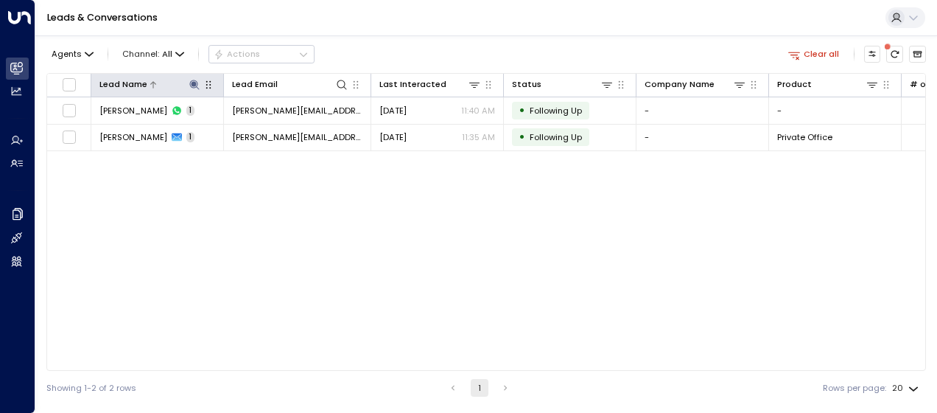
click at [197, 83] on icon at bounding box center [194, 85] width 10 height 10
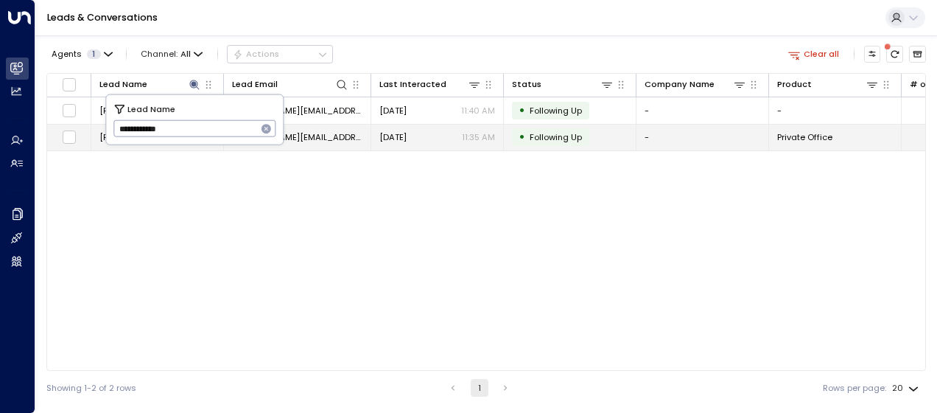
drag, startPoint x: 169, startPoint y: 130, endPoint x: 62, endPoint y: 123, distance: 107.8
click at [62, 123] on body "**********" at bounding box center [468, 202] width 937 height 404
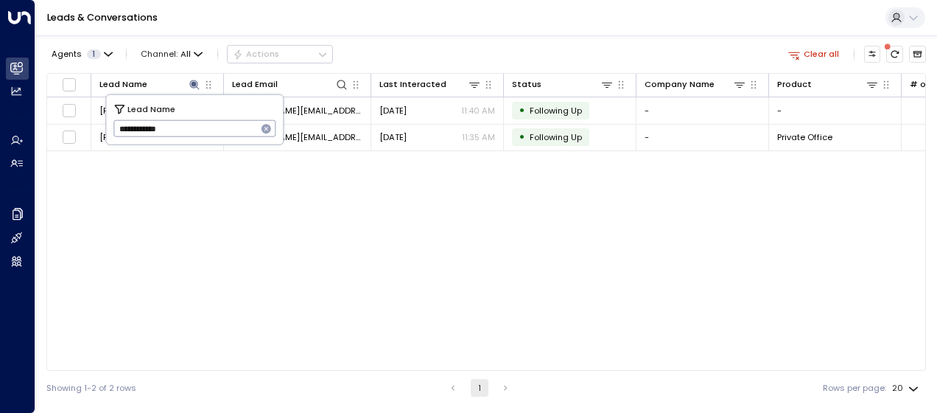
click at [116, 126] on input "**********" at bounding box center [185, 128] width 144 height 24
type input "*"
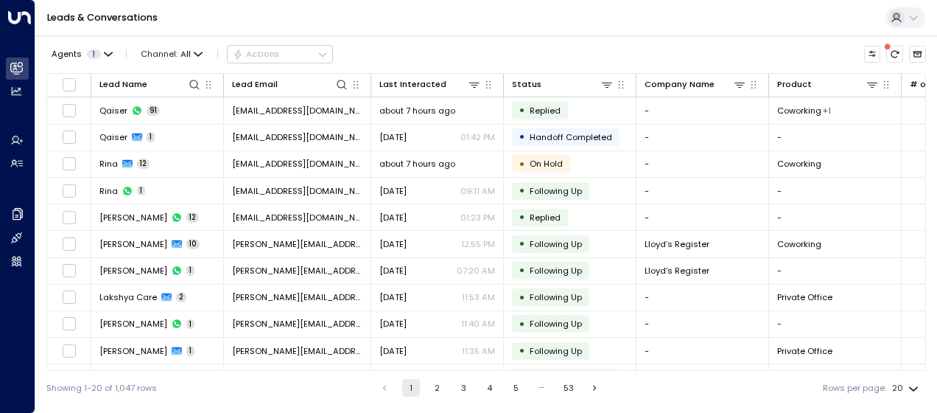
click at [367, 50] on div "Agents 1 Channel: All Actions" at bounding box center [486, 54] width 880 height 26
click at [194, 83] on icon at bounding box center [195, 85] width 12 height 12
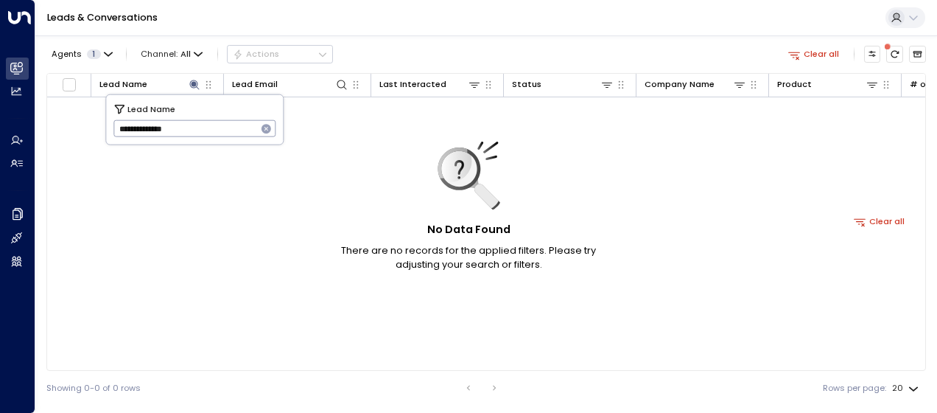
click at [188, 127] on input "**********" at bounding box center [185, 128] width 144 height 24
click at [66, 87] on body "**********" at bounding box center [468, 202] width 937 height 404
type input "*"
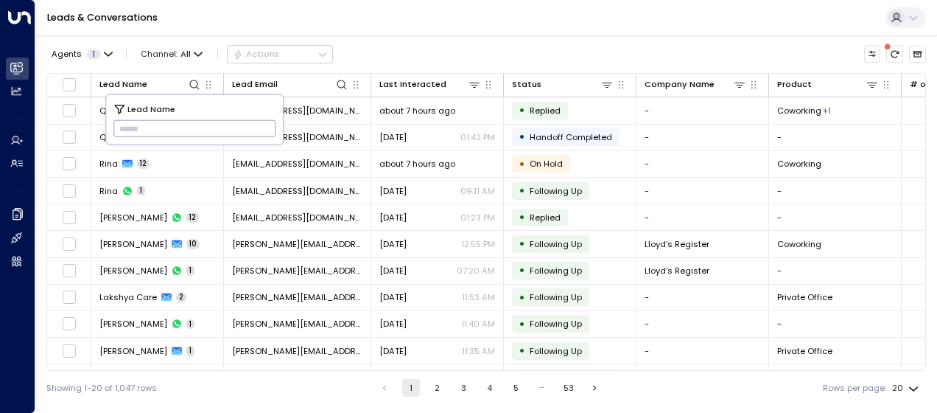
click at [225, 382] on div "Showing 1-20 of 1,047 rows 1 2 3 4 5 … 53 Rows per page: 20 **" at bounding box center [486, 388] width 880 height 34
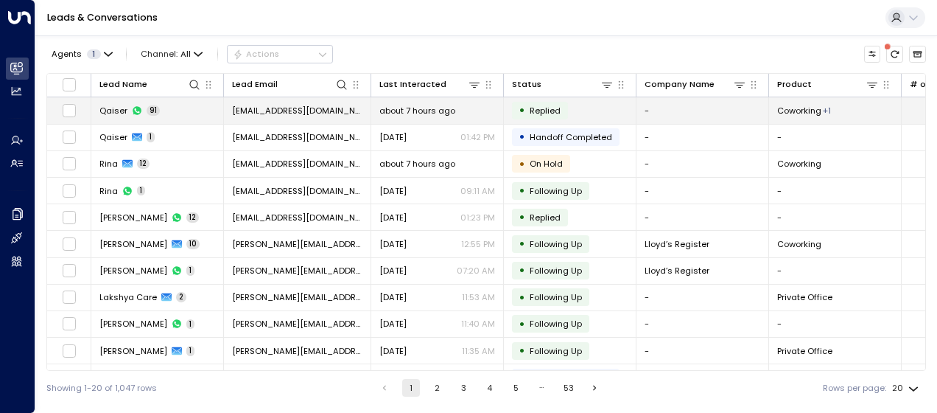
click at [279, 109] on span "[EMAIL_ADDRESS][DOMAIN_NAME]" at bounding box center [297, 111] width 130 height 12
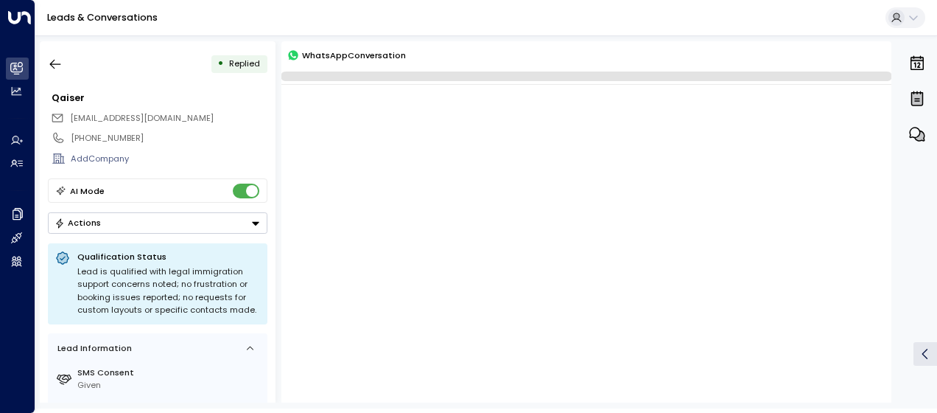
scroll to position [31243, 0]
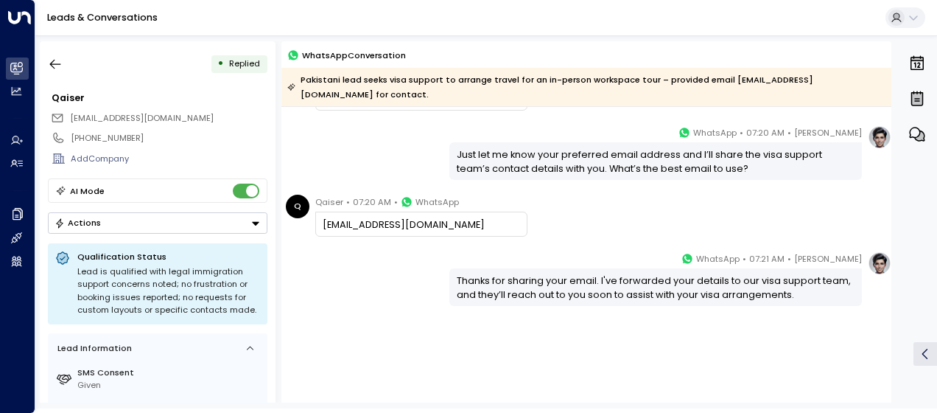
click at [377, 251] on div "[PERSON_NAME] • 07:21 AM • WhatsApp Thanks for sharing your email. I've forward…" at bounding box center [586, 278] width 610 height 55
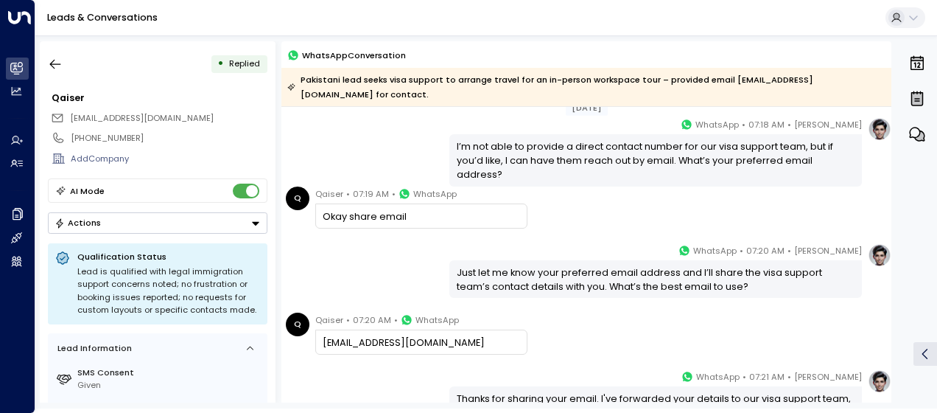
scroll to position [30443, 0]
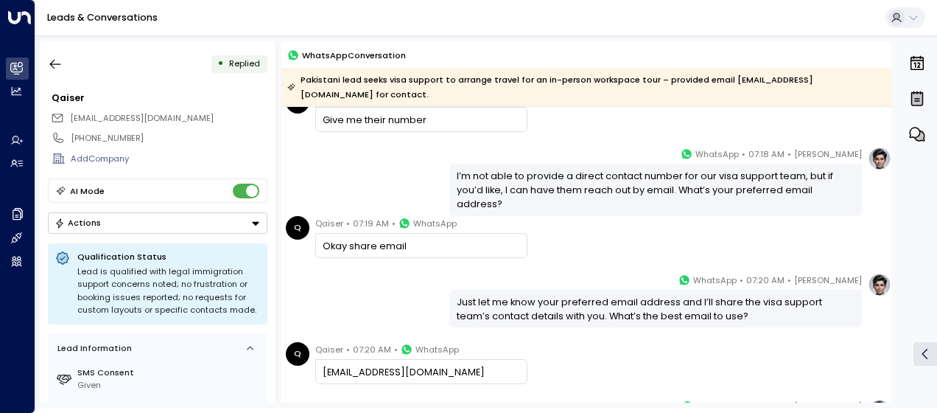
click at [367, 159] on div "[PERSON_NAME] • 07:18 AM • WhatsApp I’m not able to provide a direct contact nu…" at bounding box center [586, 181] width 610 height 69
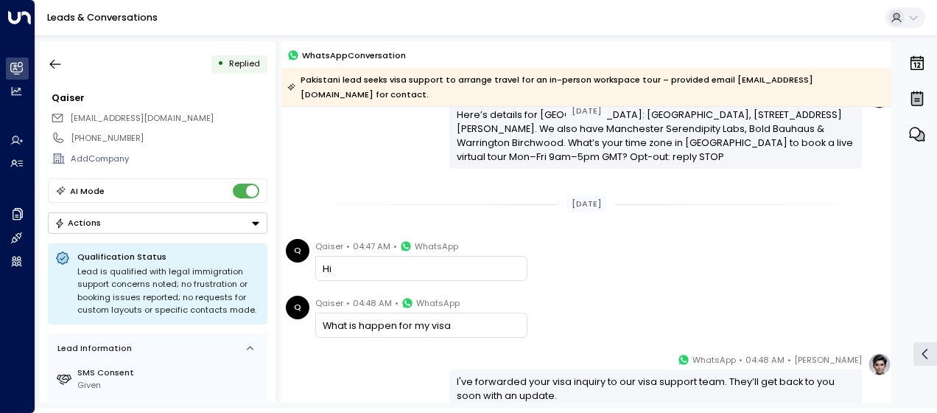
scroll to position [25439, 0]
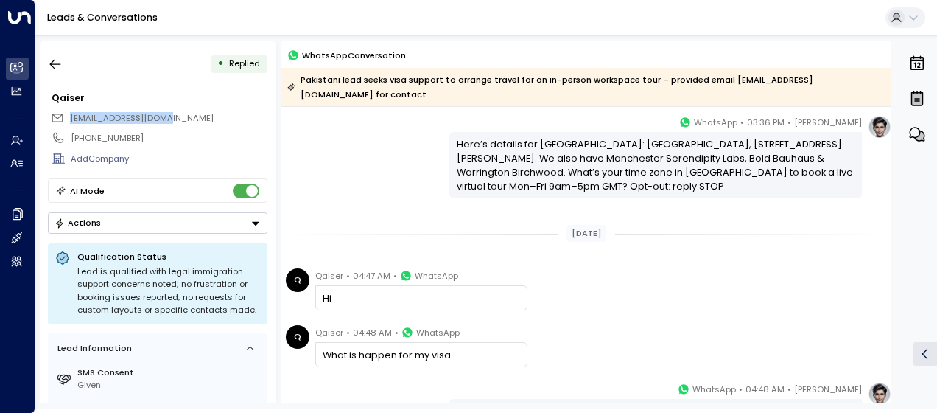
drag, startPoint x: 165, startPoint y: 116, endPoint x: 68, endPoint y: 113, distance: 97.3
click at [68, 113] on div "[EMAIL_ADDRESS][DOMAIN_NAME]" at bounding box center [159, 117] width 217 height 19
drag, startPoint x: 68, startPoint y: 113, endPoint x: 113, endPoint y: 117, distance: 45.8
copy span "[EMAIL_ADDRESS][DOMAIN_NAME]"
click at [56, 63] on icon "button" at bounding box center [55, 64] width 15 height 15
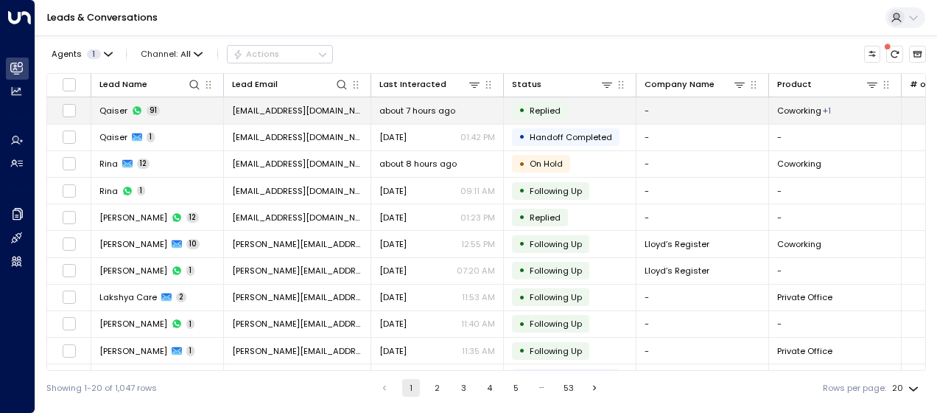
click at [259, 105] on span "[EMAIL_ADDRESS][DOMAIN_NAME]" at bounding box center [297, 111] width 130 height 12
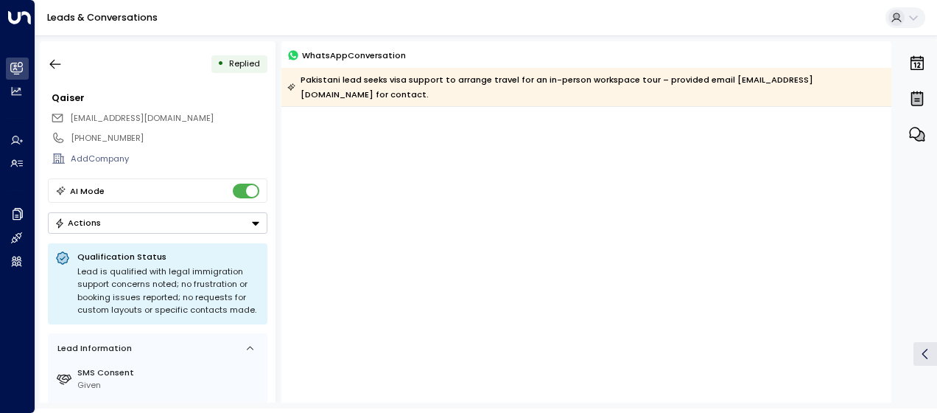
scroll to position [31249, 0]
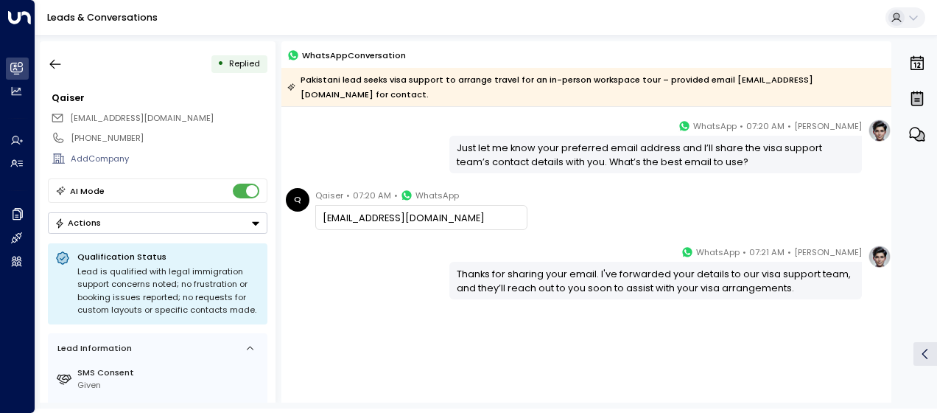
click at [354, 136] on div "[PERSON_NAME] • 07:20 AM • WhatsApp Just let me know your preferred email addre…" at bounding box center [586, 146] width 610 height 55
drag, startPoint x: 354, startPoint y: 136, endPoint x: 354, endPoint y: 245, distance: 109.8
click at [354, 245] on div "[PERSON_NAME] • 07:21 AM • WhatsApp Thanks for sharing your email. I've forward…" at bounding box center [586, 272] width 610 height 55
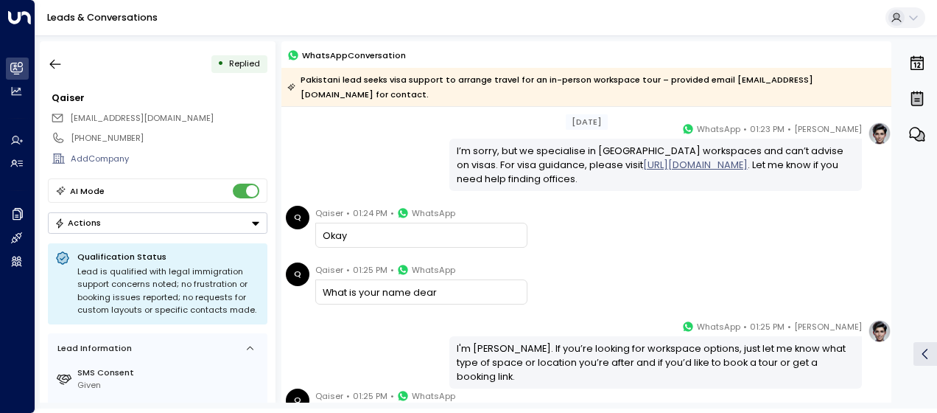
scroll to position [0, 0]
